Goal: Information Seeking & Learning: Learn about a topic

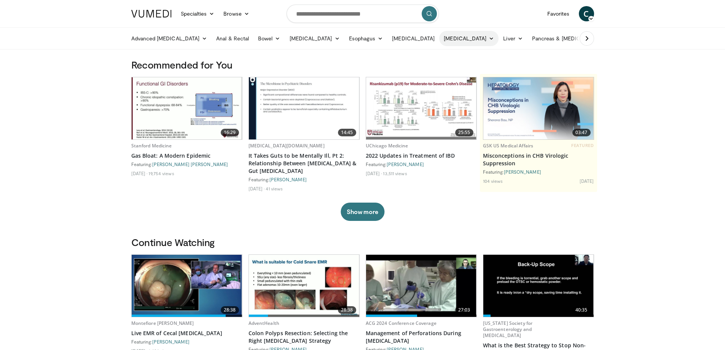
click at [489, 37] on icon at bounding box center [491, 38] width 5 height 5
click at [467, 67] on link "Upper [MEDICAL_DATA]" at bounding box center [484, 68] width 91 height 12
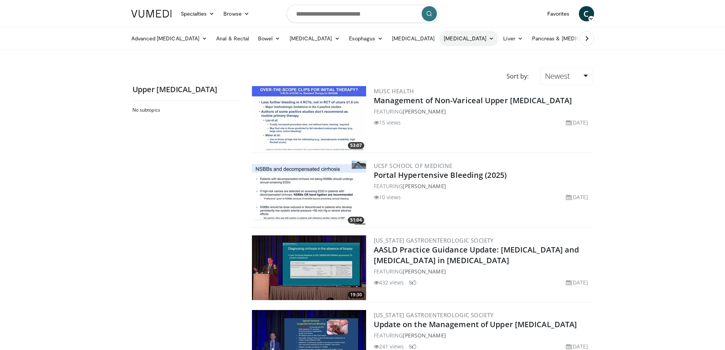
click at [489, 38] on icon at bounding box center [491, 38] width 5 height 5
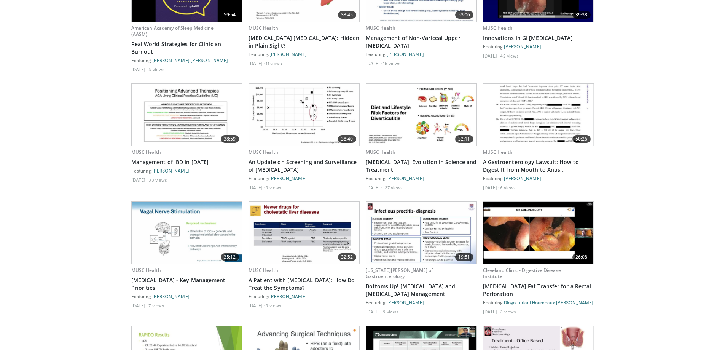
scroll to position [1103, 0]
